Goal: Task Accomplishment & Management: Manage account settings

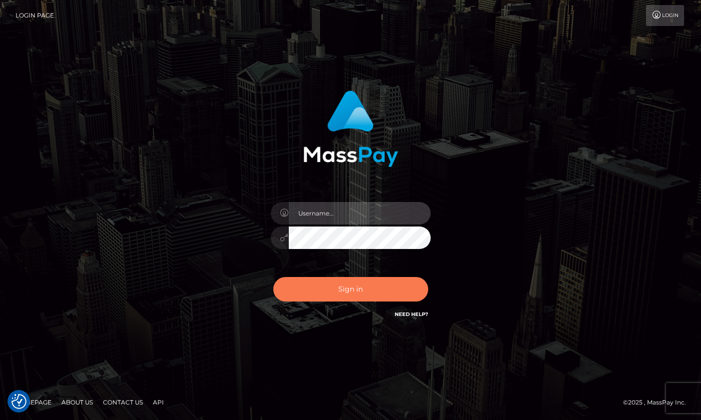
type input "roberto.jstv"
click at [345, 284] on button "Sign in" at bounding box center [350, 289] width 155 height 24
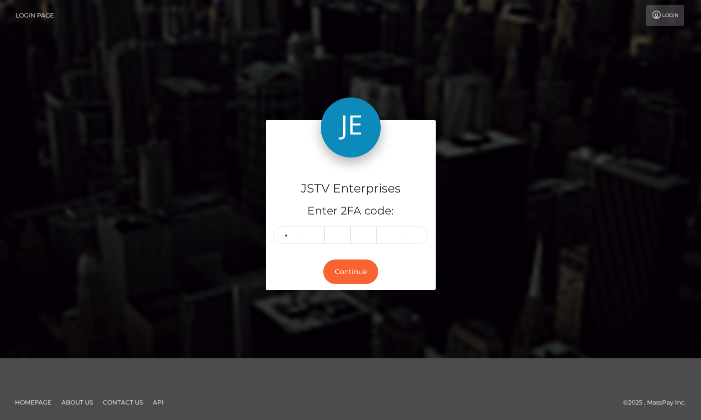
type input "5"
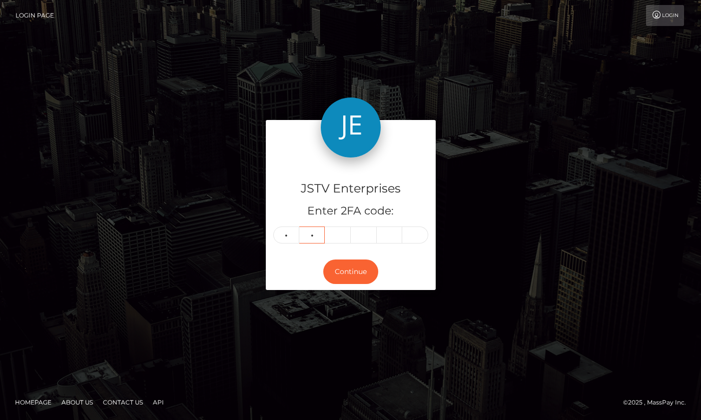
type input "9"
type input "0"
type input "6"
type input "1"
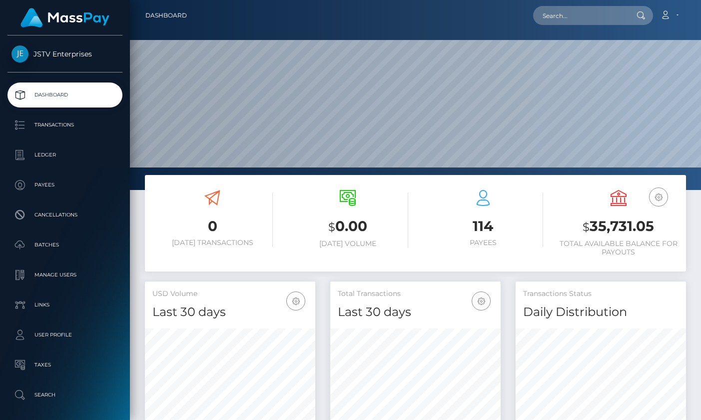
scroll to position [177, 170]
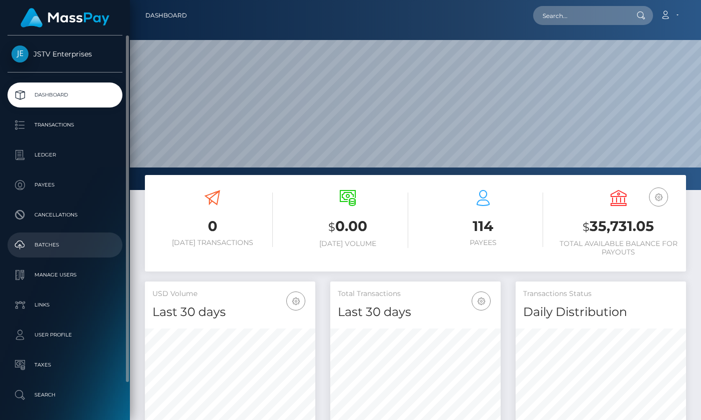
click at [44, 242] on p "Batches" at bounding box center [64, 244] width 107 height 15
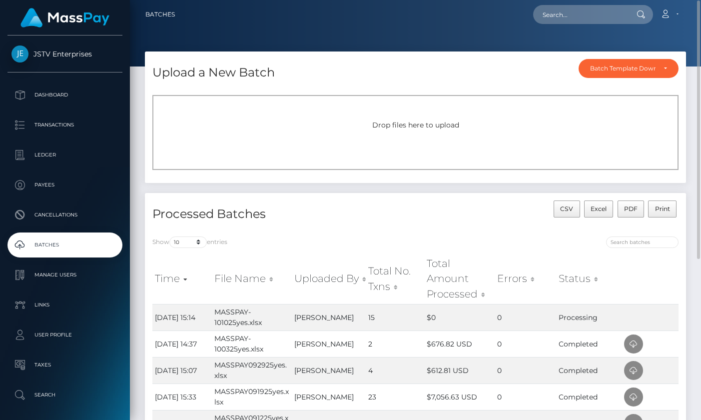
scroll to position [1, 0]
